Goal: Task Accomplishment & Management: Manage account settings

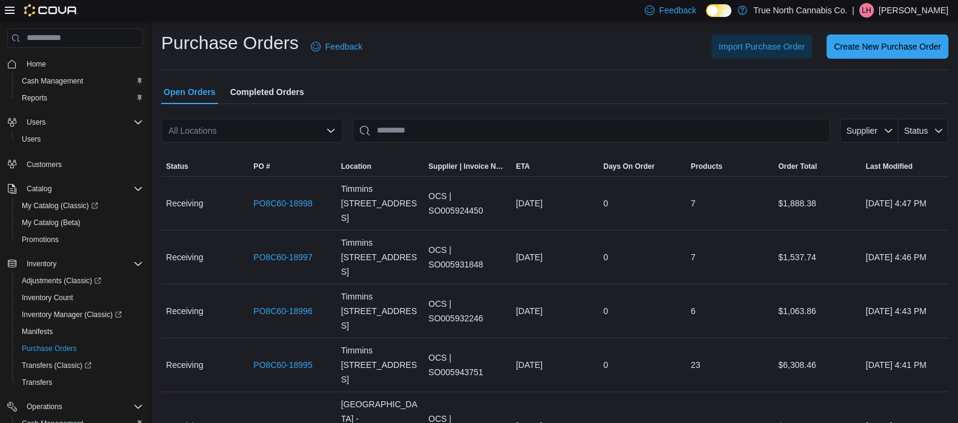
click at [883, 2] on div "Feedback Dark Mode True North Cannabis Co. | LH Landon Hayes" at bounding box center [794, 10] width 308 height 24
click at [927, 12] on p "Landon Hayes" at bounding box center [913, 10] width 70 height 15
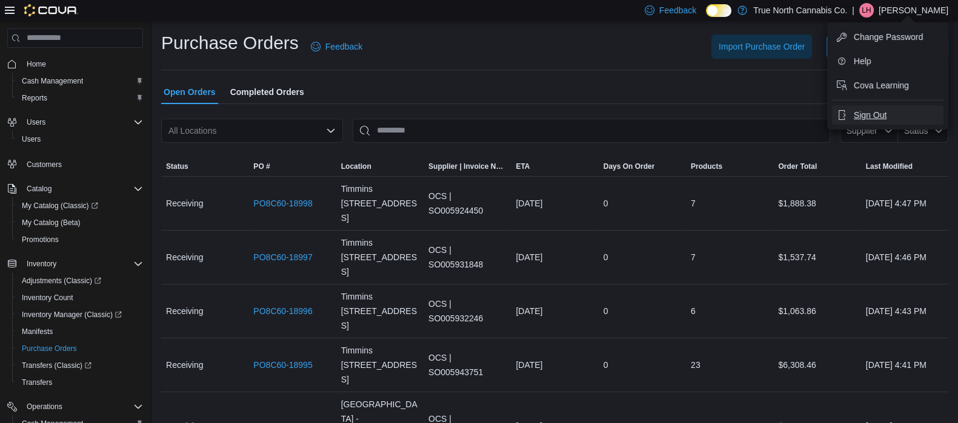
click at [881, 123] on button "Sign Out" at bounding box center [887, 114] width 111 height 19
